Goal: Task Accomplishment & Management: Use online tool/utility

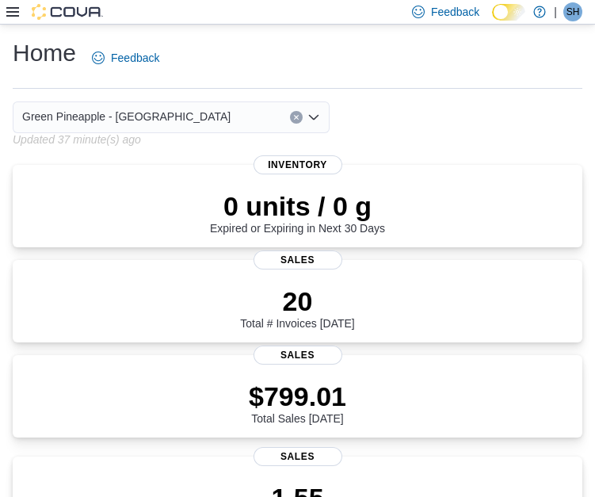
click at [8, 14] on icon at bounding box center [12, 12] width 13 height 13
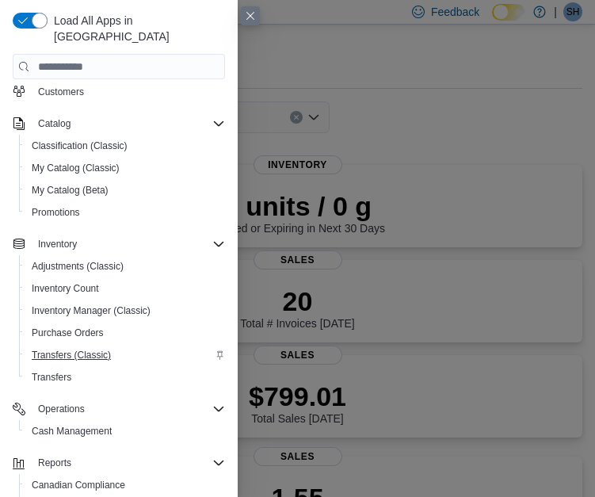
scroll to position [164, 0]
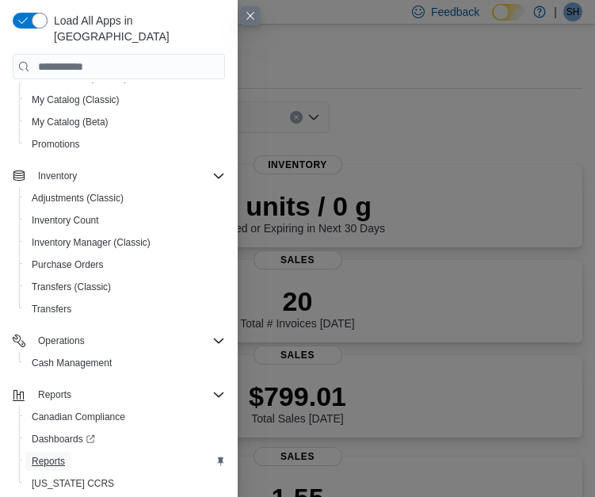
click at [62, 455] on span "Reports" at bounding box center [48, 461] width 33 height 13
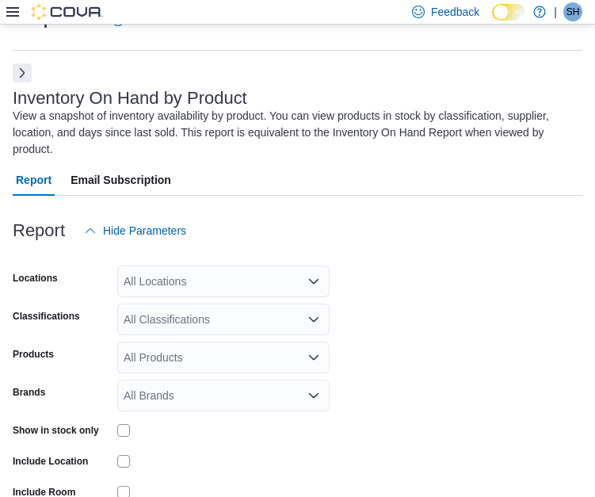
scroll to position [152, 0]
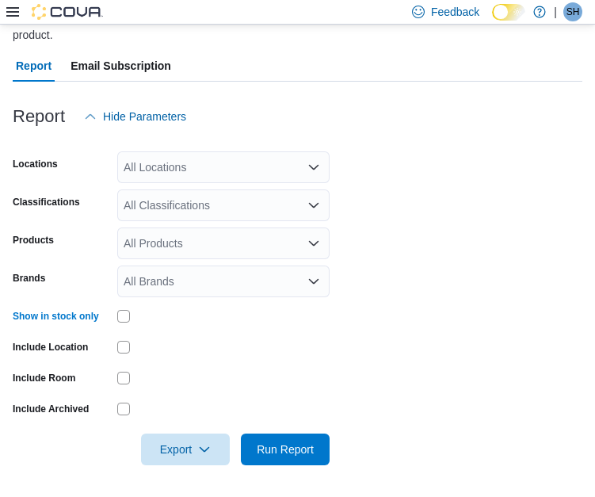
click at [223, 170] on div "All Locations" at bounding box center [223, 167] width 212 height 32
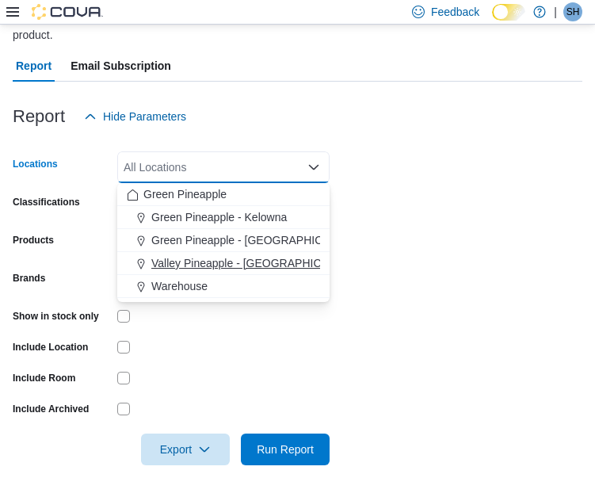
click at [248, 255] on span "Valley Pineapple - Fruitvale" at bounding box center [254, 263] width 207 height 16
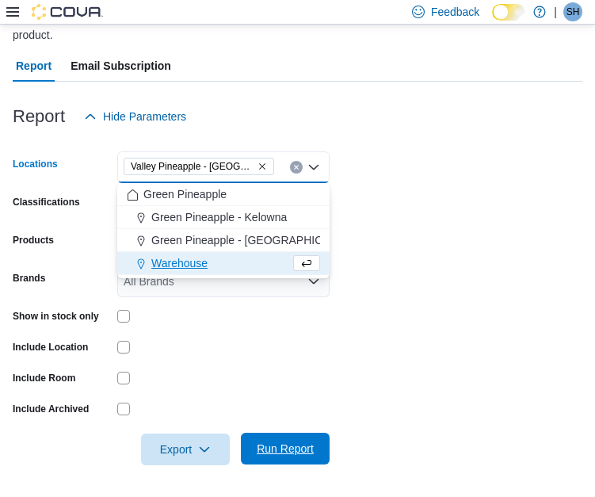
click at [292, 438] on span "Run Report" at bounding box center [286, 449] width 70 height 32
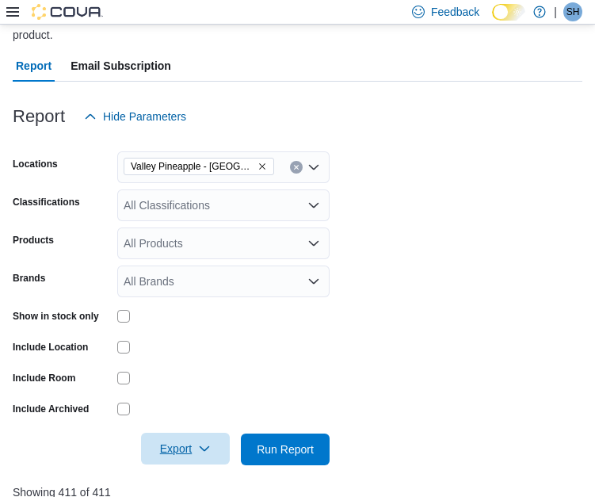
click at [179, 444] on span "Export" at bounding box center [186, 449] width 70 height 32
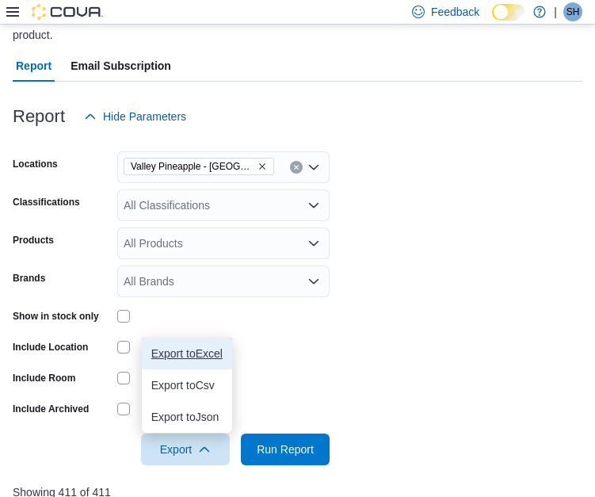
click at [207, 356] on span "Export to Excel" at bounding box center [186, 353] width 71 height 13
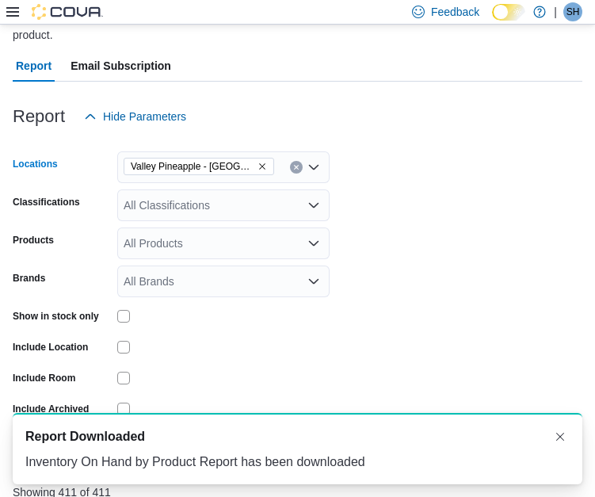
click at [263, 163] on icon "Remove Valley Pineapple - Fruitvale from selection in this group" at bounding box center [263, 167] width 10 height 10
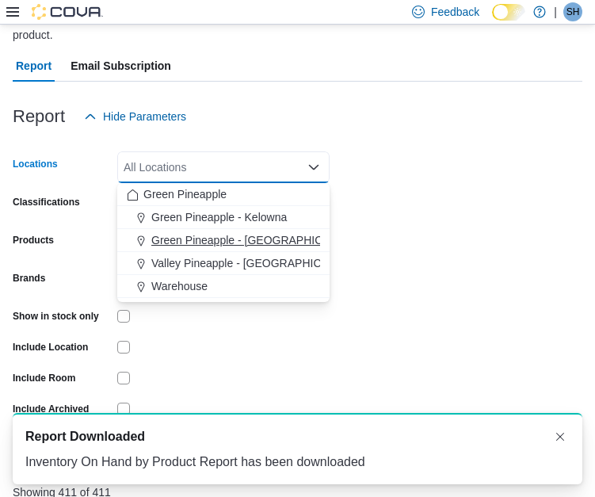
click at [256, 234] on span "Green Pineapple - Warfield" at bounding box center [255, 240] width 208 height 16
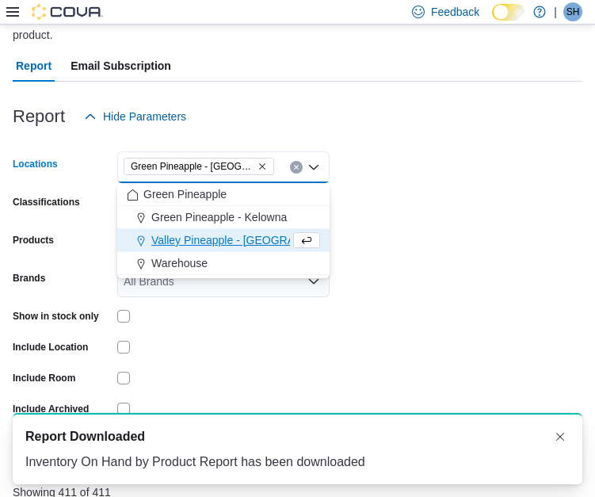
click at [387, 331] on form "Locations Green Pineapple - Warfield Combo box. Selected. Green Pineapple - War…" at bounding box center [298, 298] width 570 height 333
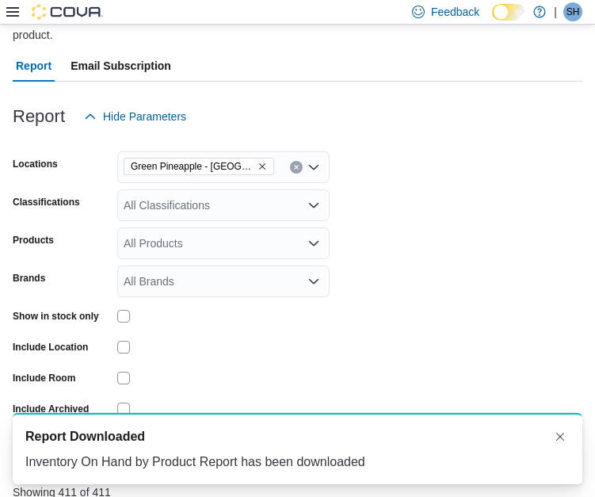
scroll to position [234, 0]
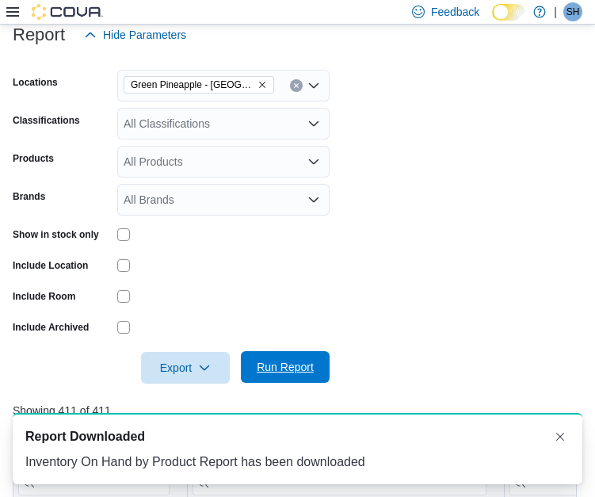
click at [312, 364] on span "Run Report" at bounding box center [285, 367] width 57 height 16
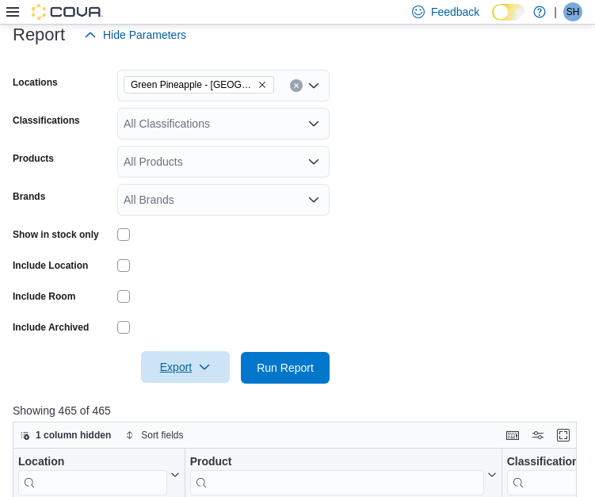
click at [173, 365] on span "Export" at bounding box center [186, 367] width 70 height 32
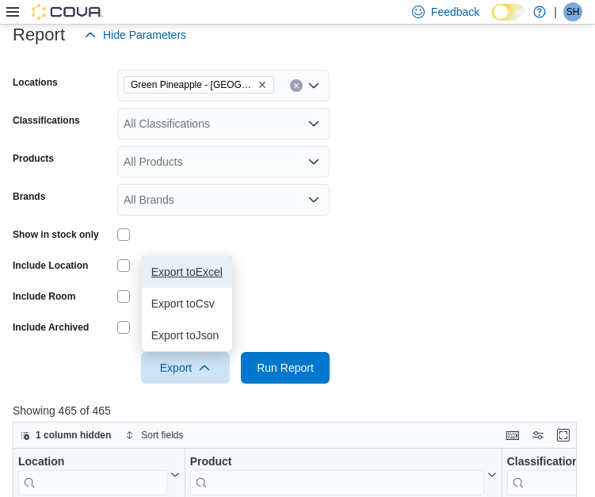
click at [216, 275] on span "Export to Excel" at bounding box center [186, 272] width 71 height 13
